Goal: Book appointment/travel/reservation

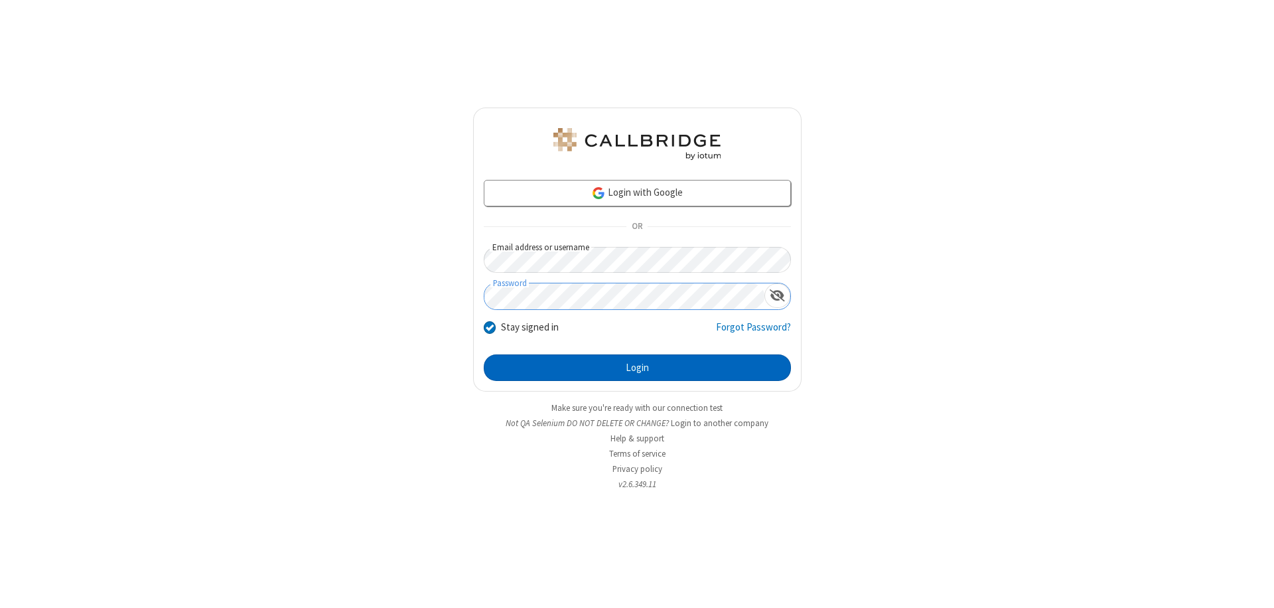
click at [637, 368] on button "Login" at bounding box center [637, 367] width 307 height 27
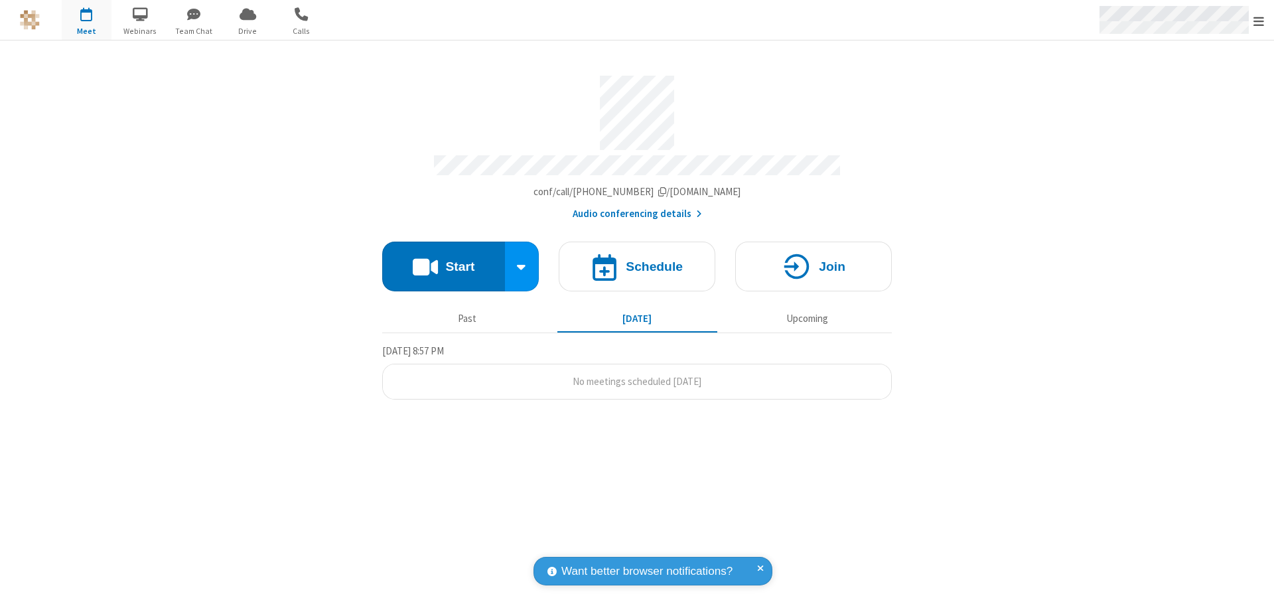
click at [1258, 21] on span "Open menu" at bounding box center [1258, 21] width 11 height 13
click at [86, 20] on span "button" at bounding box center [87, 14] width 50 height 23
click at [637, 260] on h4 "Schedule" at bounding box center [654, 266] width 57 height 13
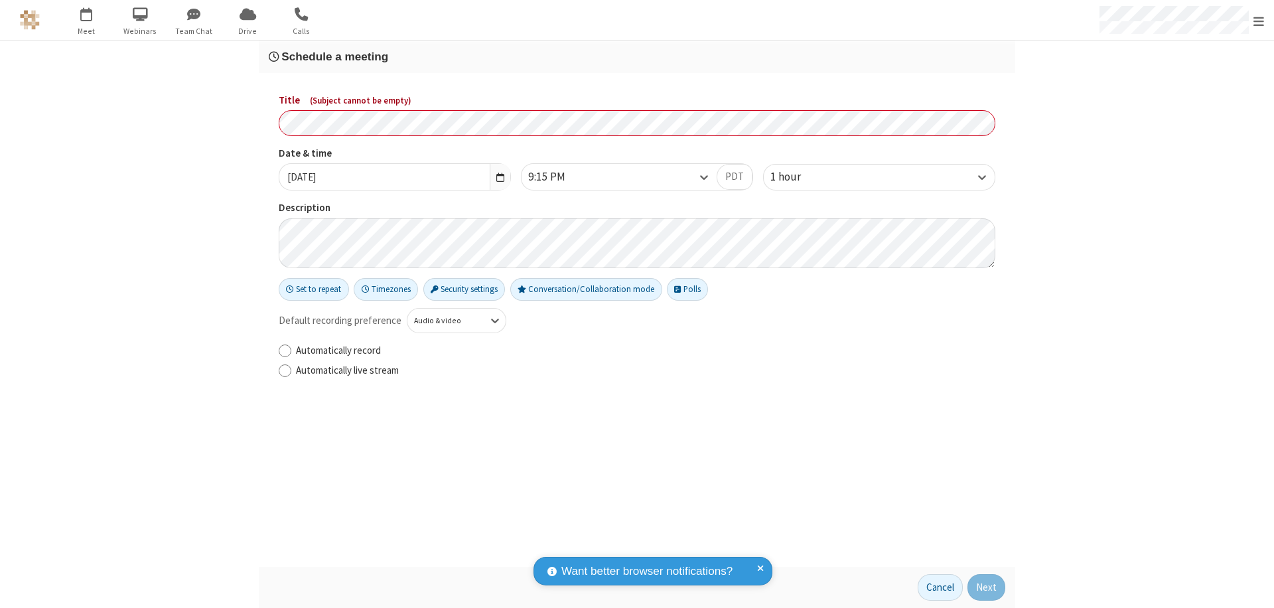
click at [637, 56] on h3 "Schedule a meeting" at bounding box center [637, 56] width 736 height 13
